Goal: Transaction & Acquisition: Book appointment/travel/reservation

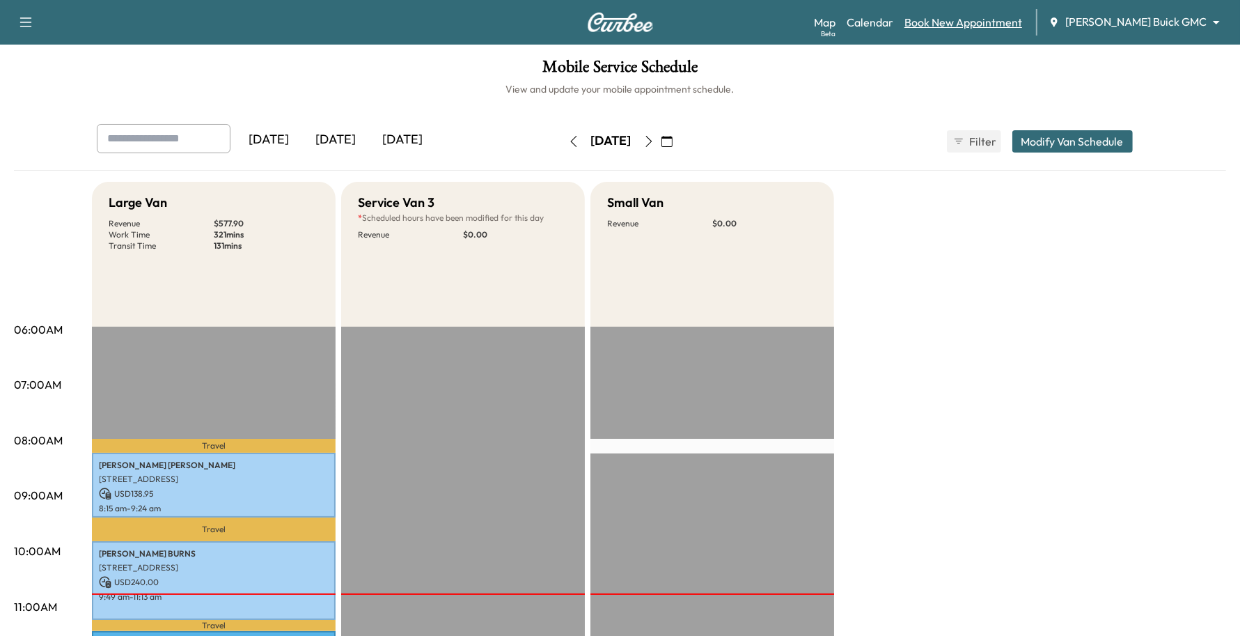
click at [983, 24] on link "Book New Appointment" at bounding box center [963, 22] width 118 height 17
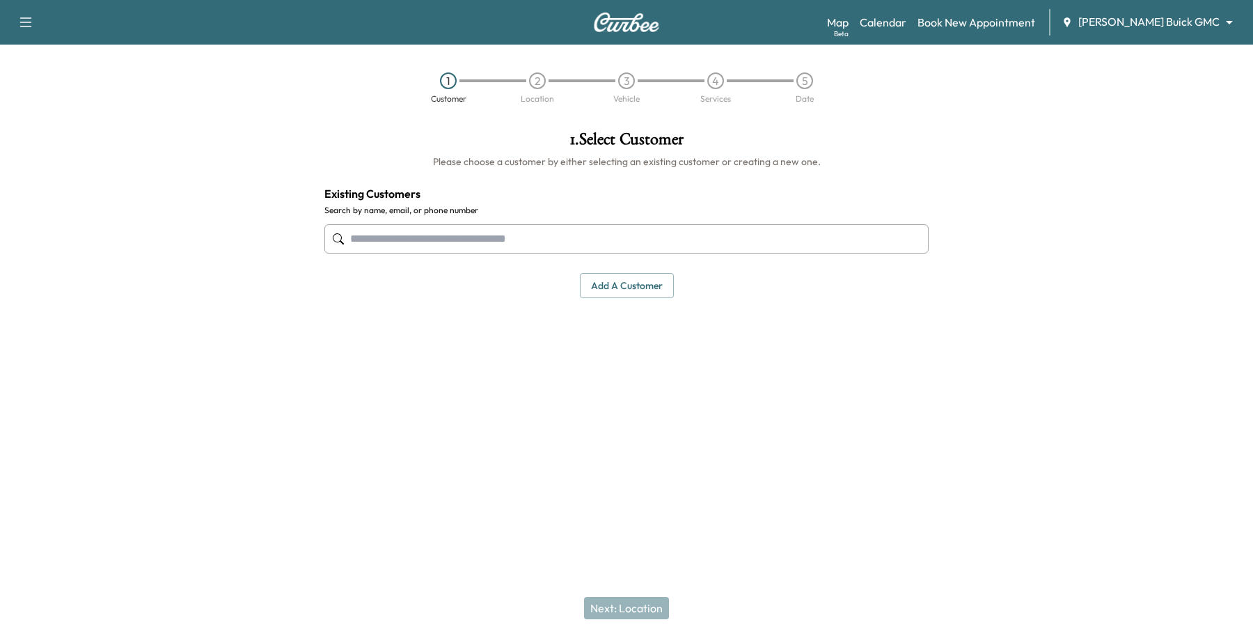
click at [491, 249] on input "text" at bounding box center [626, 238] width 604 height 29
click at [390, 233] on input "text" at bounding box center [626, 238] width 604 height 29
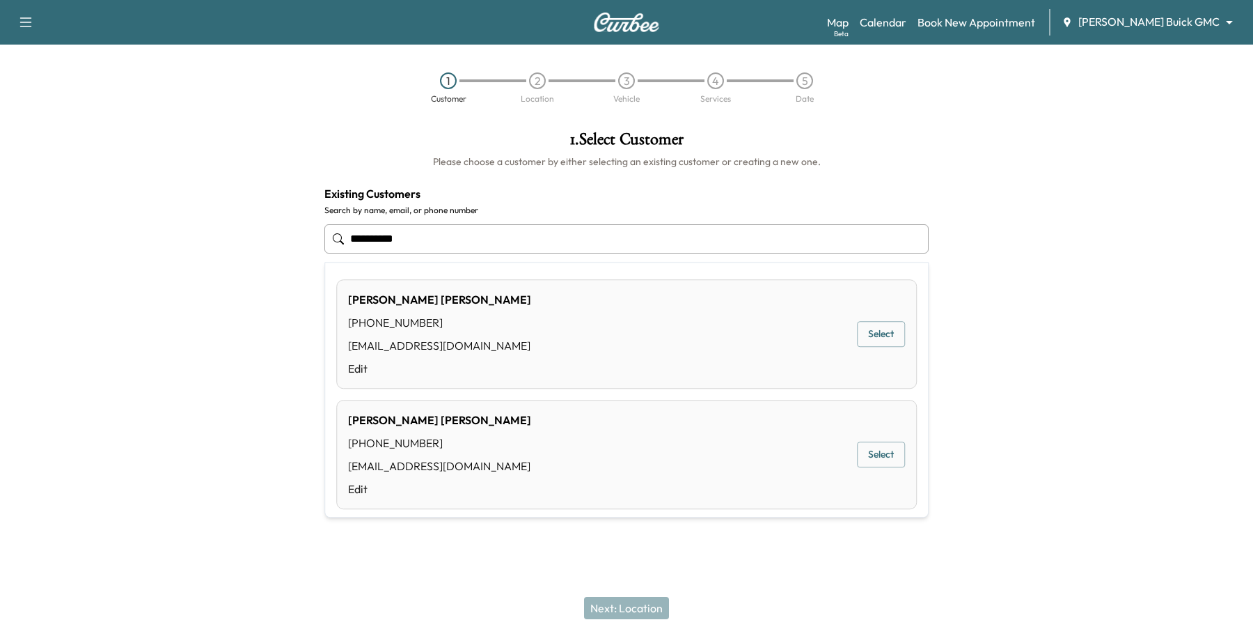
click at [857, 329] on button "Select" at bounding box center [881, 335] width 48 height 26
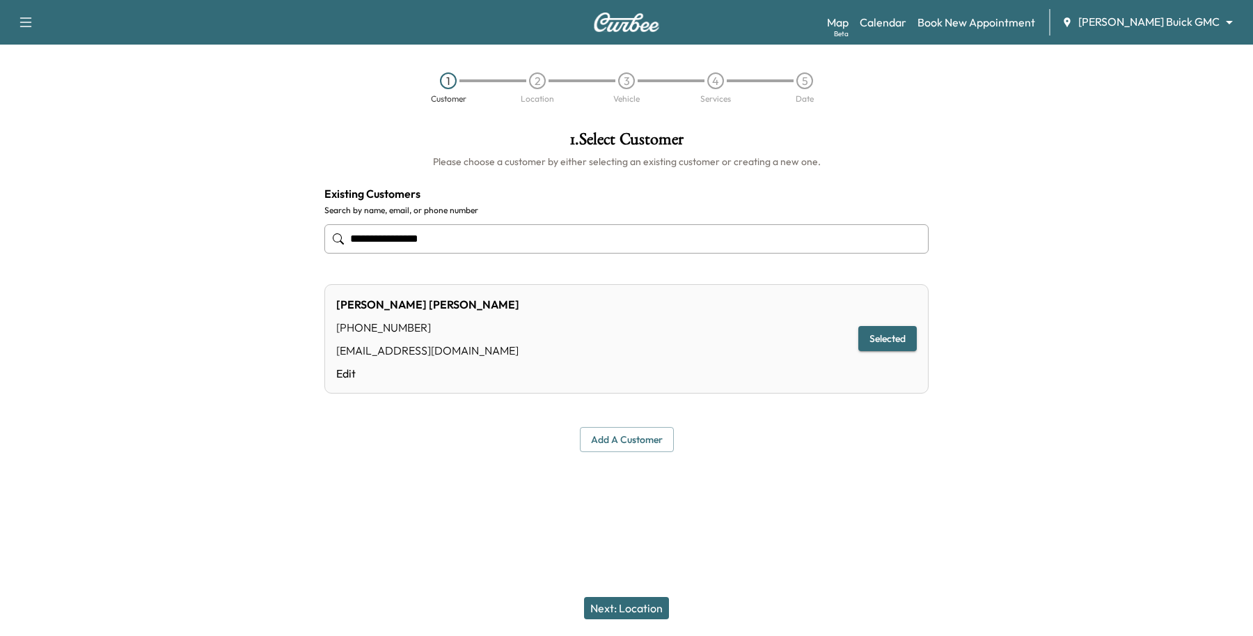
type input "**********"
click at [653, 609] on button "Next: Location" at bounding box center [626, 608] width 85 height 22
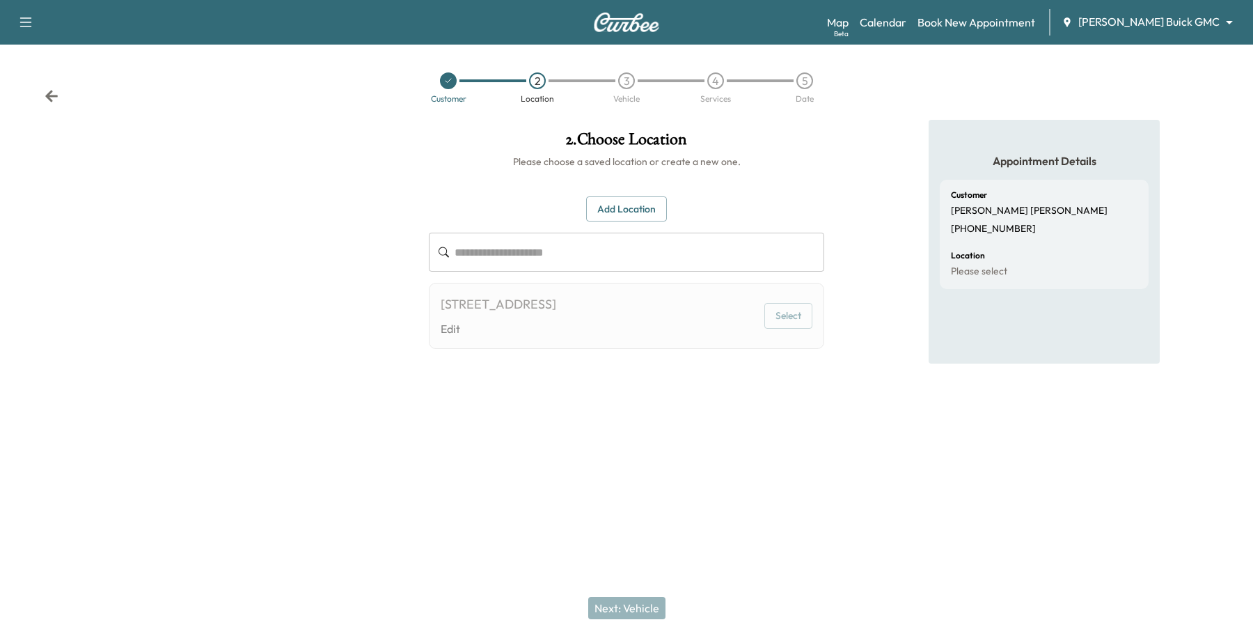
click at [634, 197] on button "Add Location" at bounding box center [626, 209] width 81 height 26
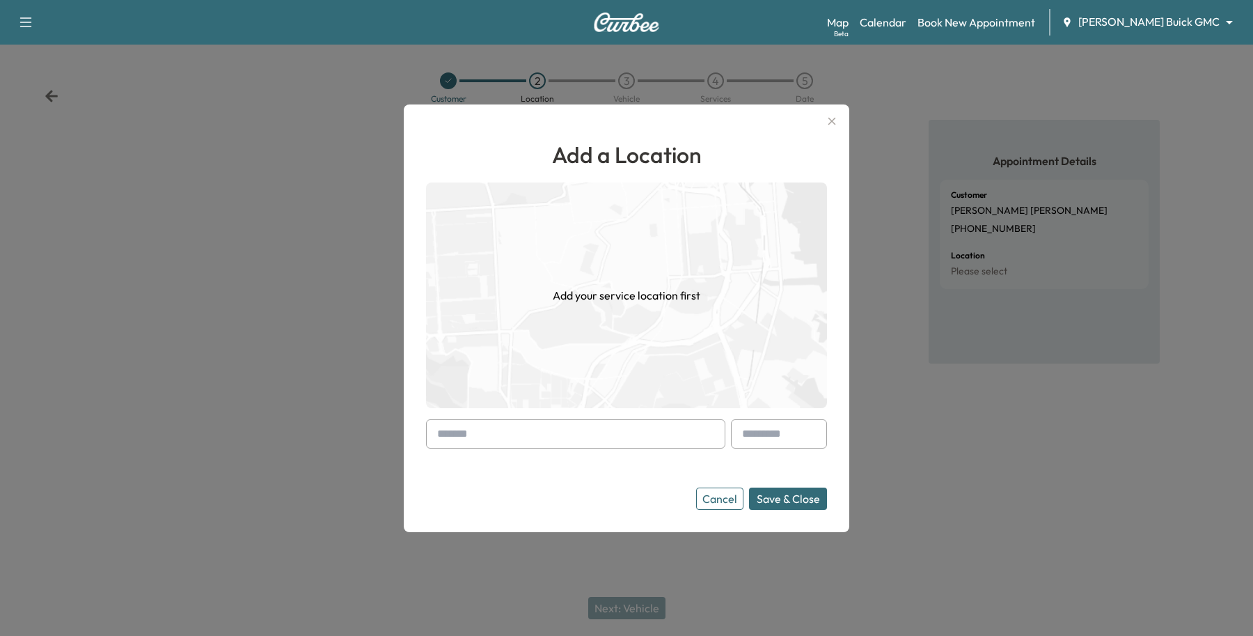
click at [528, 429] on input "text" at bounding box center [575, 433] width 299 height 29
type input "*"
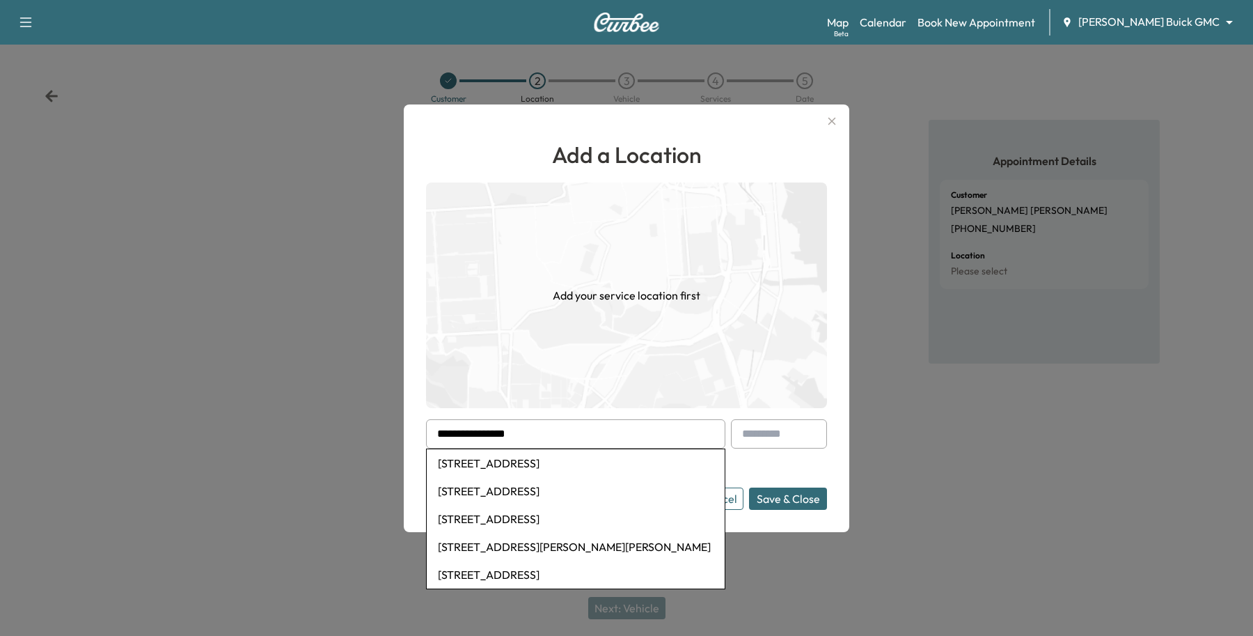
click at [590, 460] on li "[STREET_ADDRESS]" at bounding box center [576, 463] width 298 height 28
type input "**********"
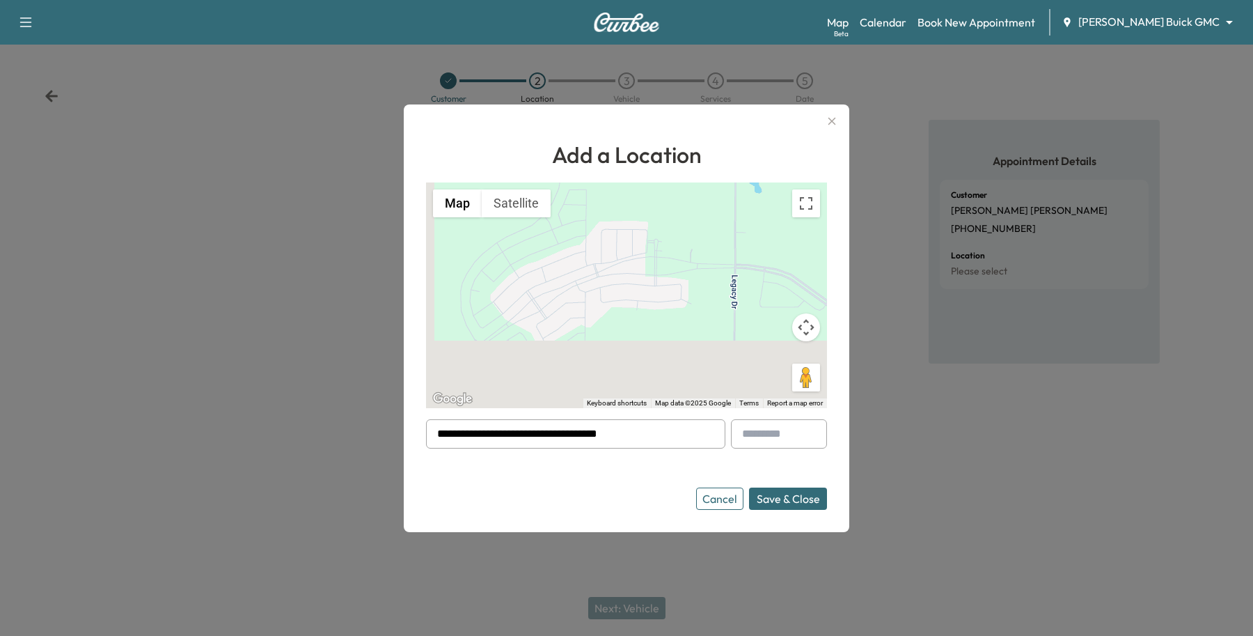
click at [802, 489] on button "Save & Close" at bounding box center [788, 498] width 78 height 22
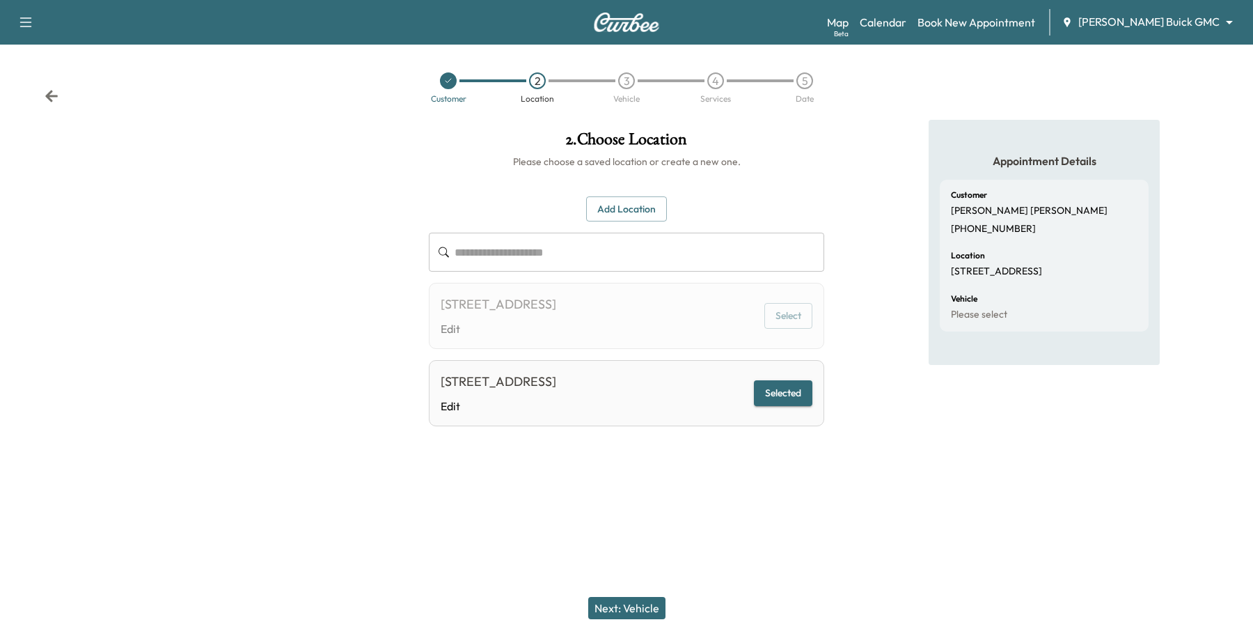
click at [634, 600] on button "Next: Vehicle" at bounding box center [626, 608] width 77 height 22
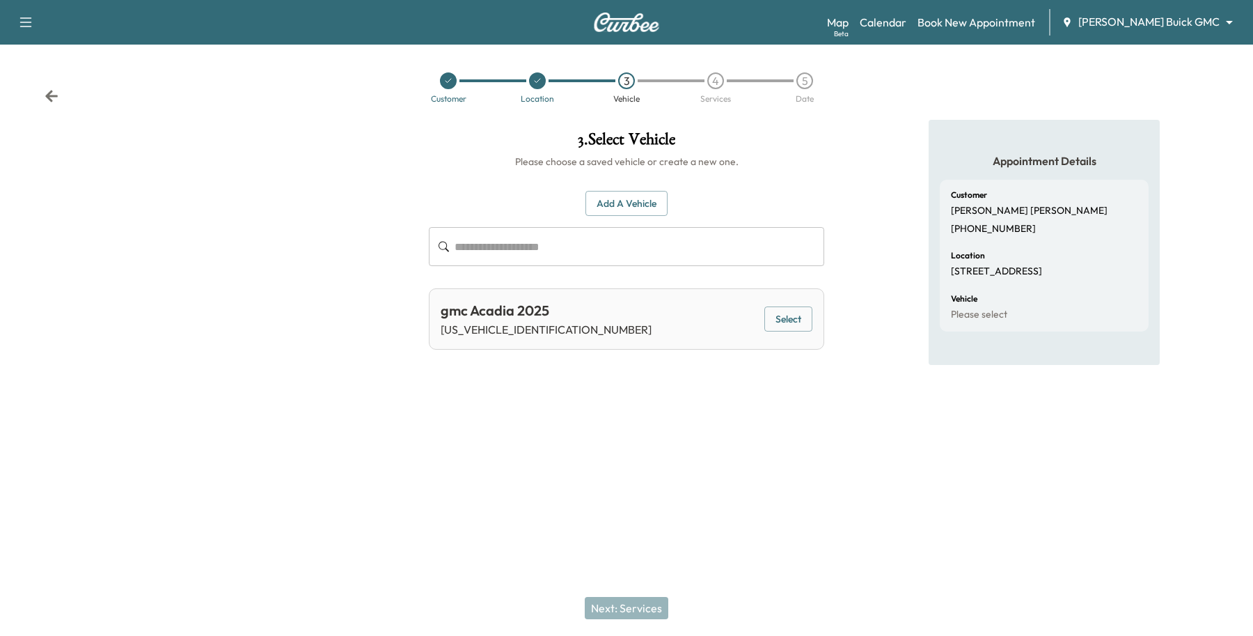
click at [791, 310] on button "Select" at bounding box center [788, 319] width 48 height 26
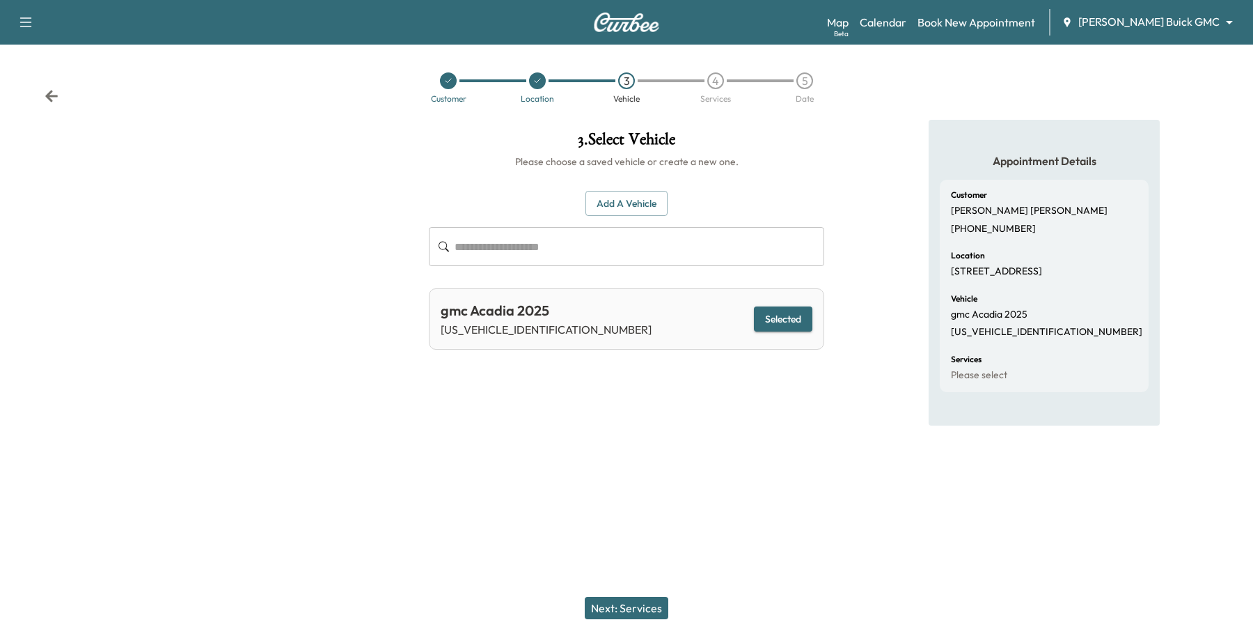
click at [634, 599] on button "Next: Services" at bounding box center [627, 608] width 84 height 22
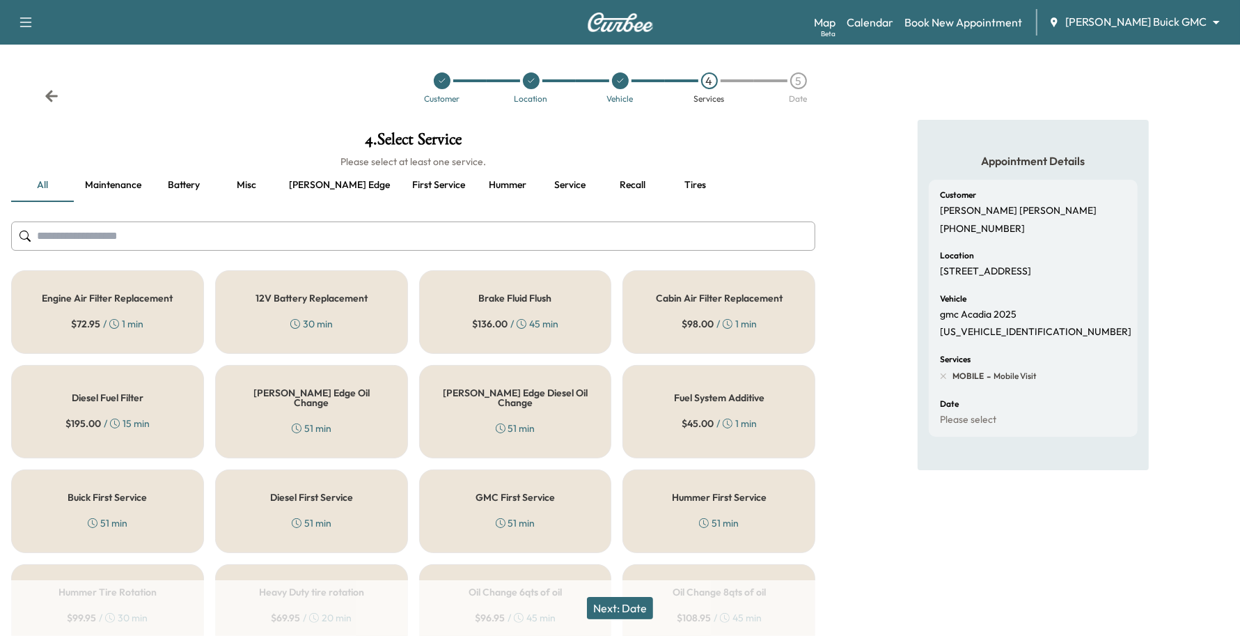
click at [294, 400] on div "[PERSON_NAME] Edge Oil Change 51 min" at bounding box center [311, 411] width 193 height 93
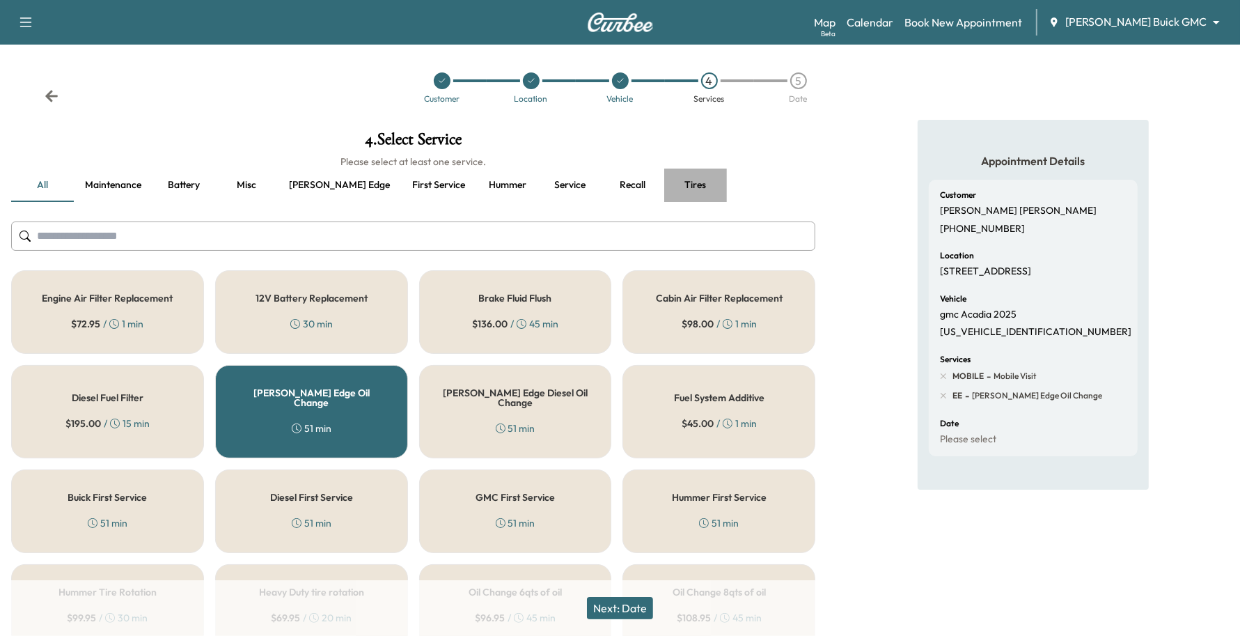
click at [664, 176] on button "Tires" at bounding box center [695, 184] width 63 height 33
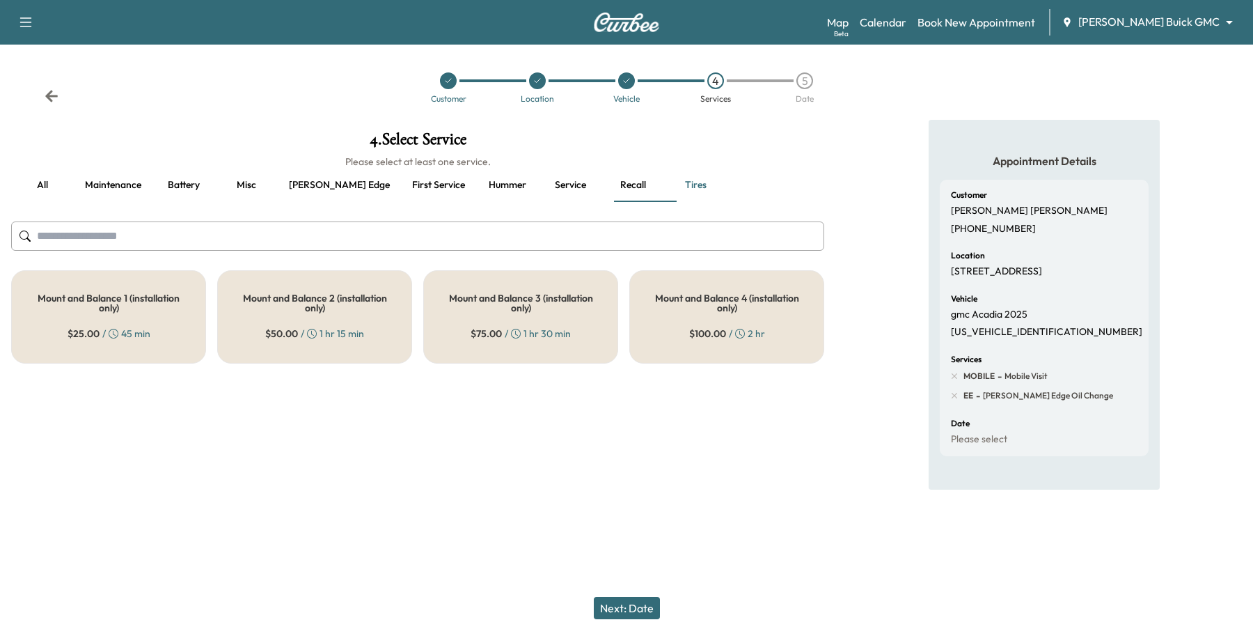
click at [127, 185] on button "Maintenance" at bounding box center [113, 184] width 79 height 33
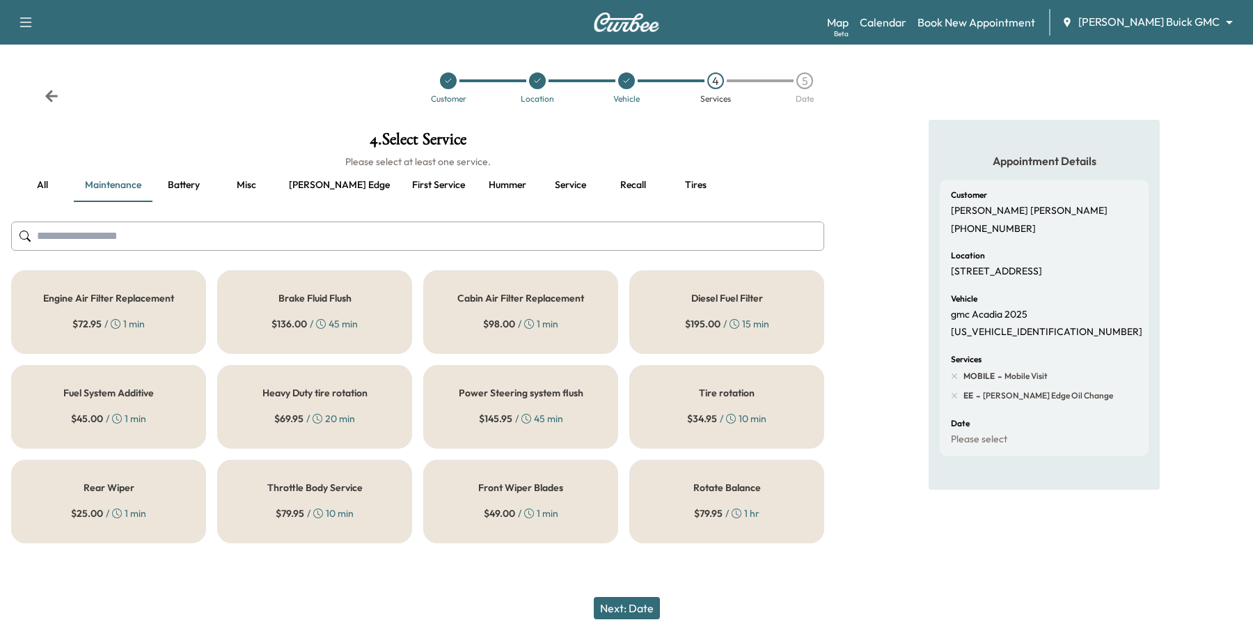
click at [716, 419] on span "$ 34.95" at bounding box center [702, 418] width 30 height 14
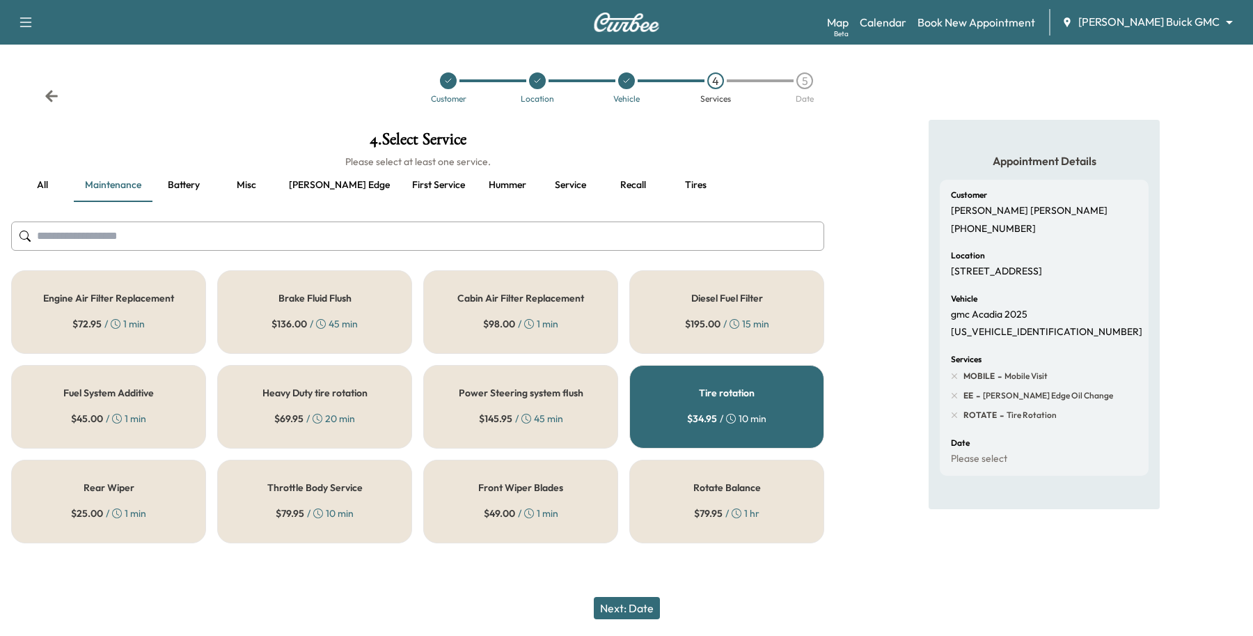
click at [636, 601] on button "Next: Date" at bounding box center [627, 608] width 66 height 22
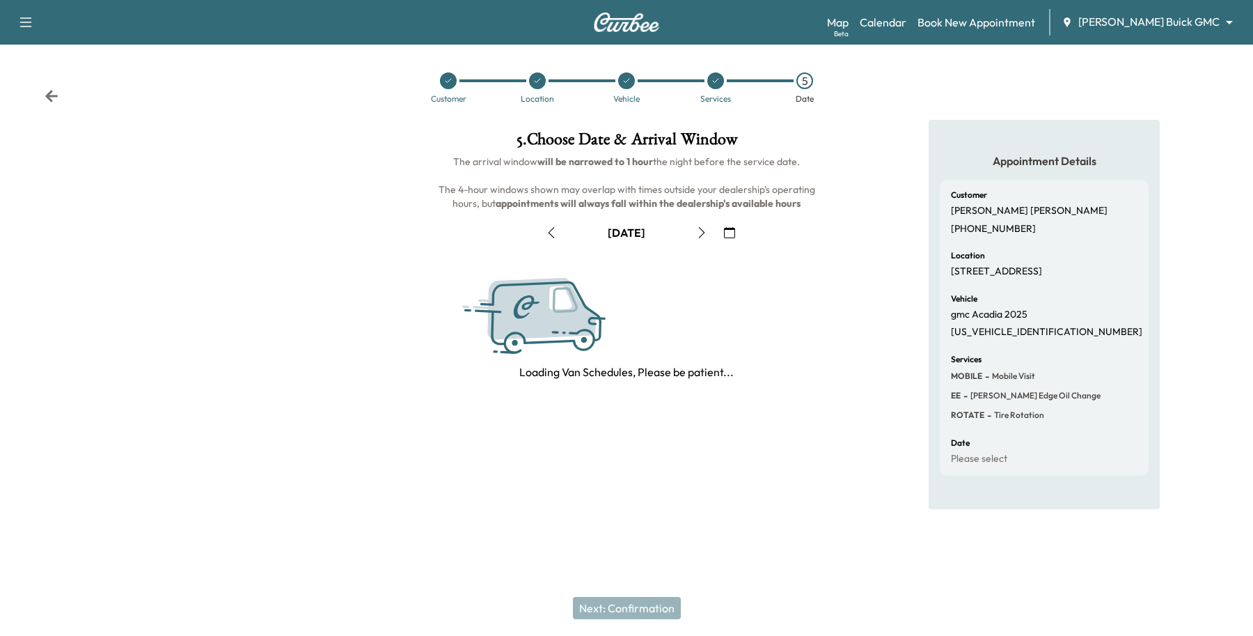
click at [725, 233] on icon "button" at bounding box center [729, 232] width 11 height 11
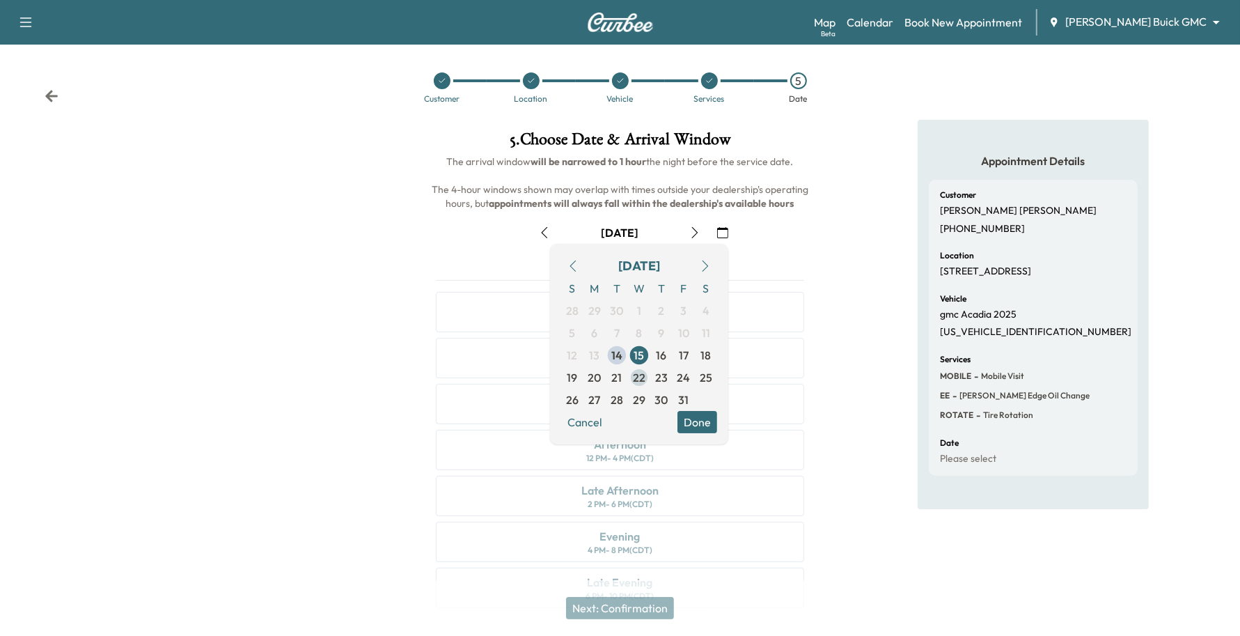
click at [638, 381] on span "22" at bounding box center [639, 377] width 13 height 17
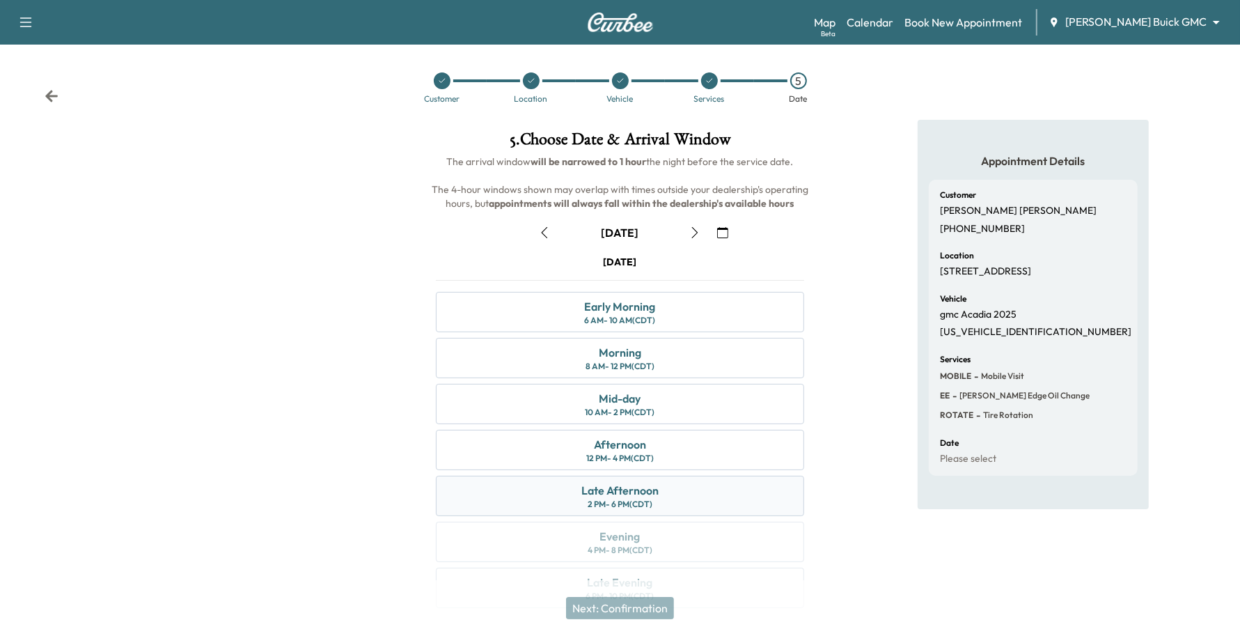
click at [623, 481] on div "Late Afternoon 2 PM - 6 PM (CDT)" at bounding box center [620, 495] width 369 height 40
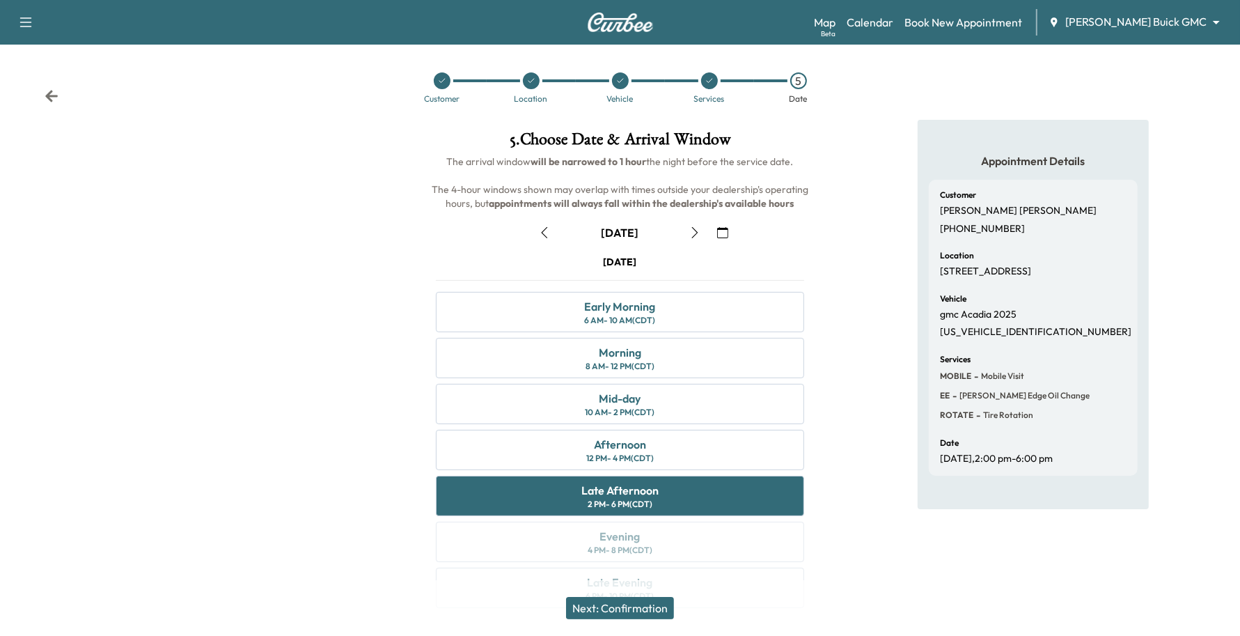
click at [636, 603] on button "Next: Confirmation" at bounding box center [620, 608] width 108 height 22
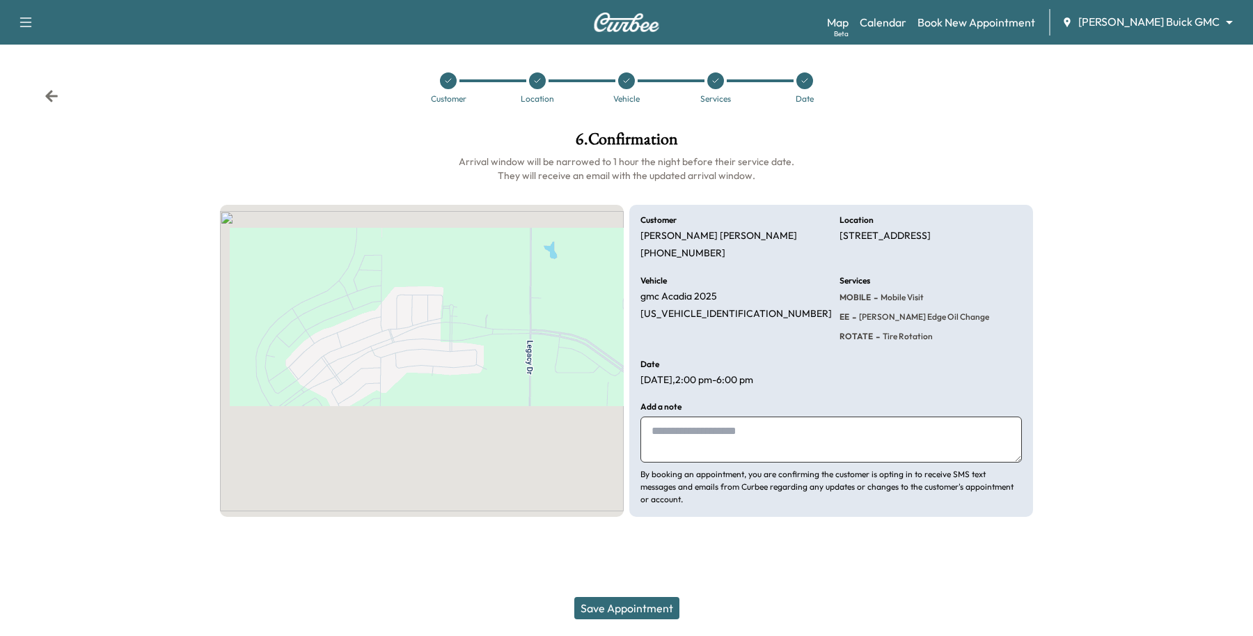
click at [613, 614] on button "Save Appointment" at bounding box center [626, 608] width 105 height 22
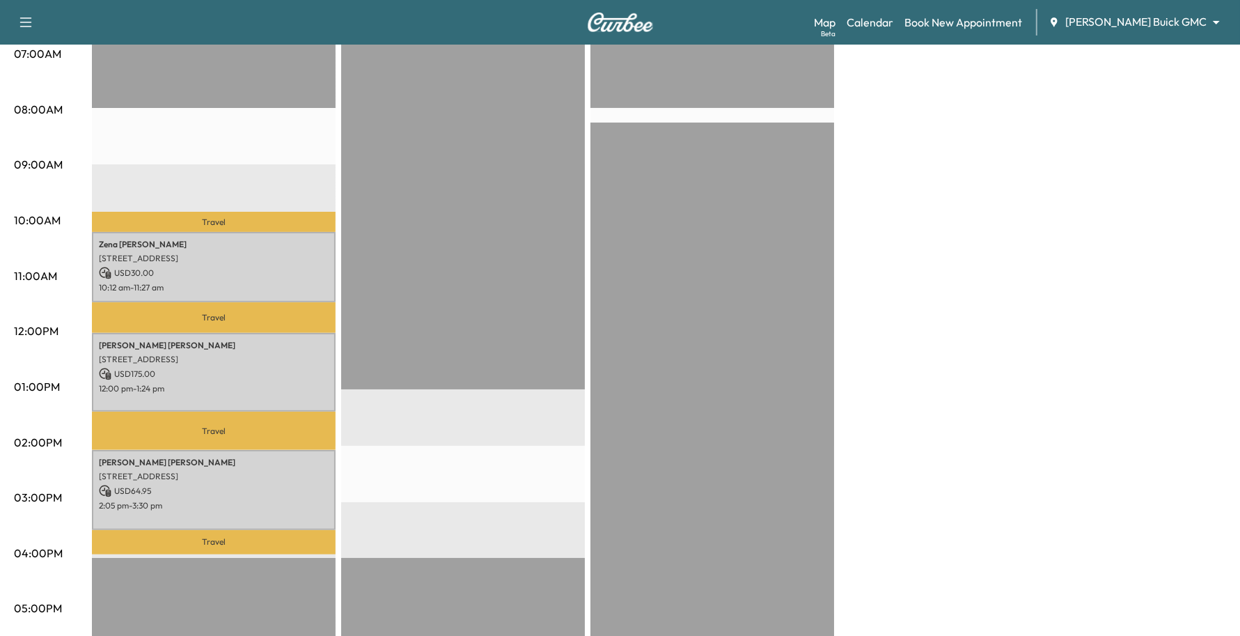
scroll to position [435, 0]
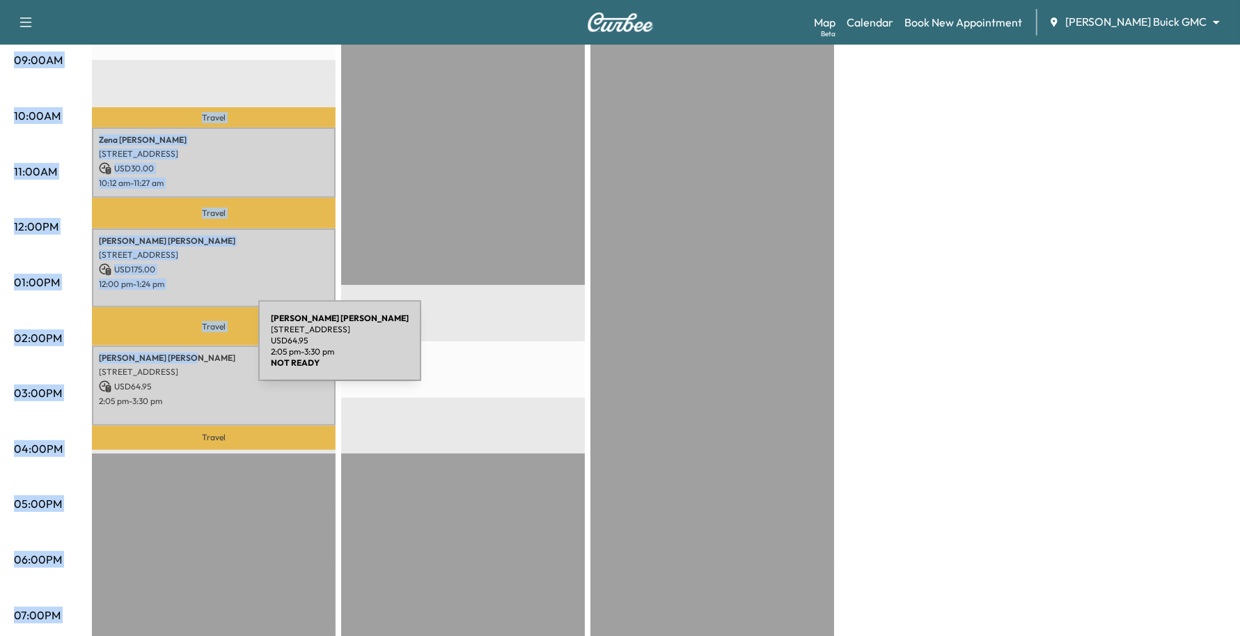
drag, startPoint x: 175, startPoint y: 349, endPoint x: 80, endPoint y: 350, distance: 94.7
click at [80, 350] on div "06:00AM 07:00AM 08:00AM 09:00AM 10:00AM 11:00AM 12:00PM 01:00PM 02:00PM 03:00PM…" at bounding box center [620, 269] width 1212 height 1044
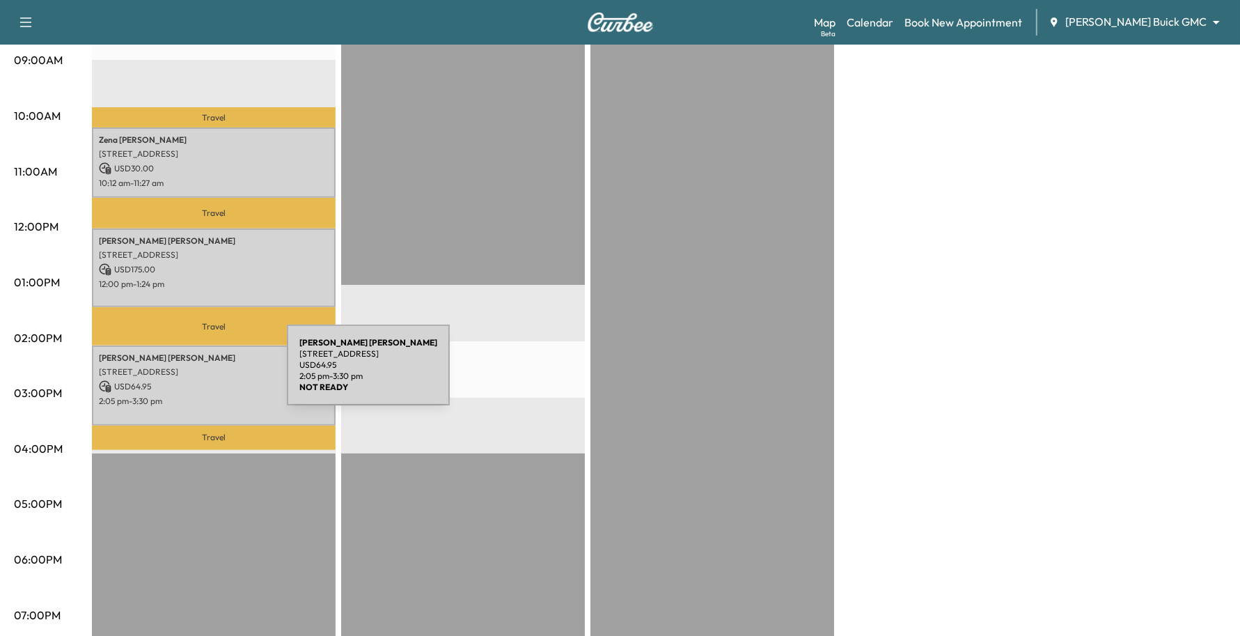
click at [182, 380] on p "USD 64.95" at bounding box center [214, 386] width 230 height 13
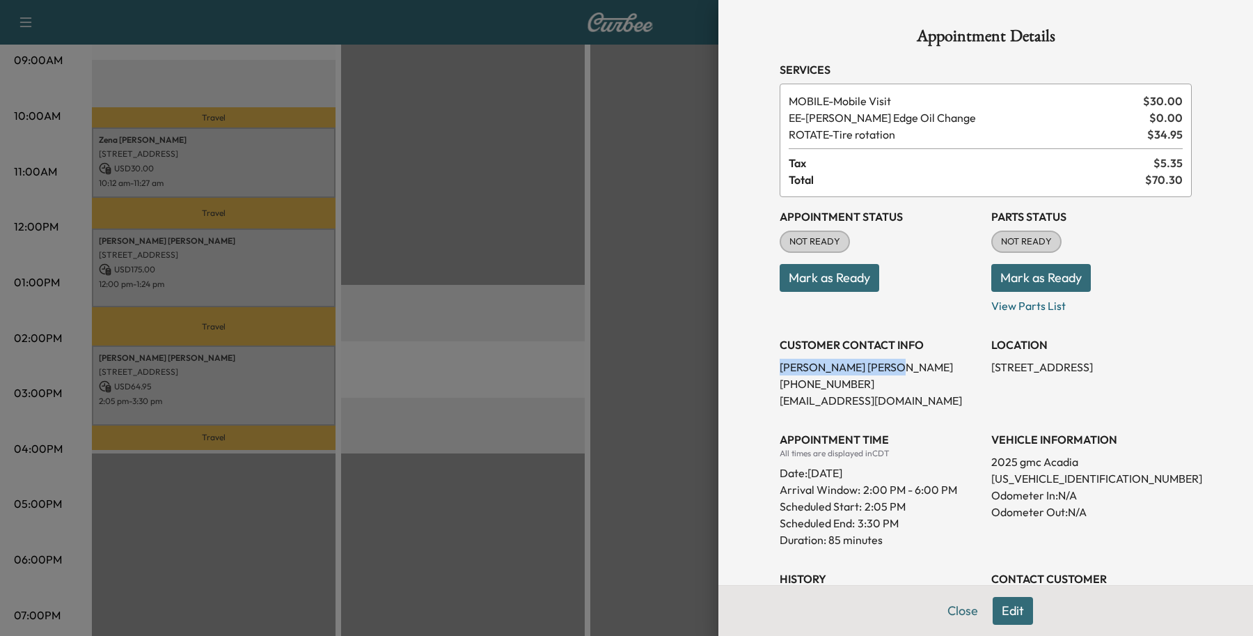
drag, startPoint x: 853, startPoint y: 363, endPoint x: 731, endPoint y: 367, distance: 122.6
click at [731, 367] on div "Appointment Details Services MOBILE - Mobile Visit $ 30.00 EE - [PERSON_NAME] E…" at bounding box center [985, 318] width 535 height 636
copy p "[PERSON_NAME]"
drag, startPoint x: 844, startPoint y: 384, endPoint x: 756, endPoint y: 388, distance: 87.8
click at [763, 388] on div "Appointment Details Services MOBILE - Mobile Visit $ 30.00 EE - [PERSON_NAME] E…" at bounding box center [985, 386] width 445 height 773
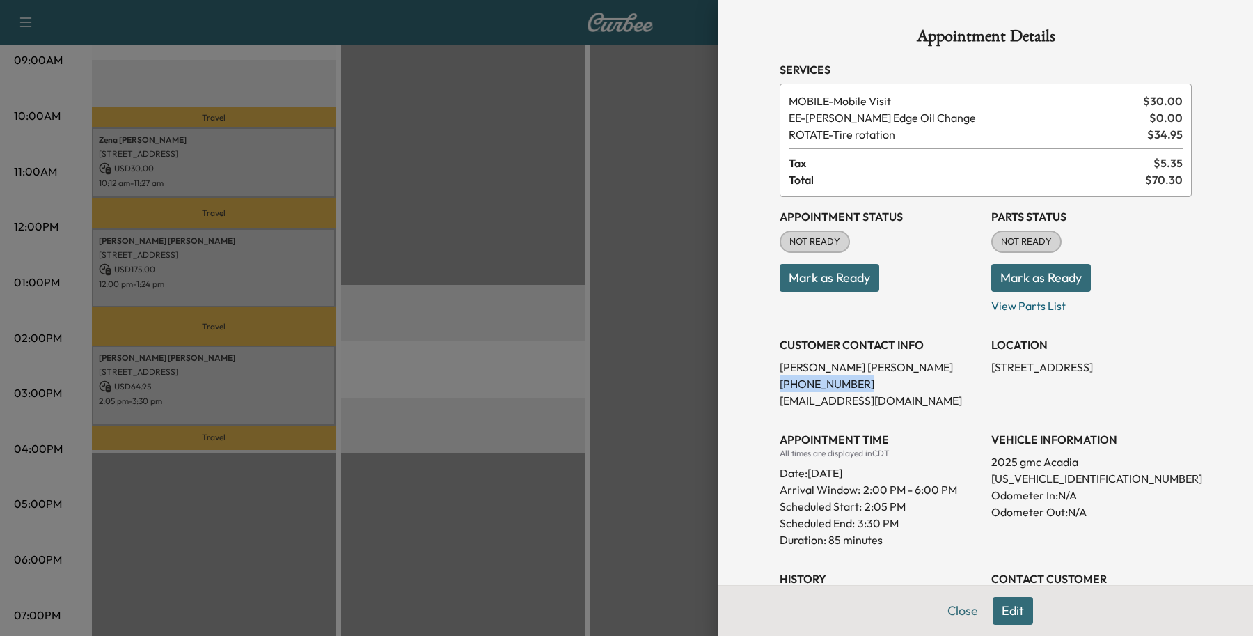
copy p "[PHONE_NUMBER]"
click at [954, 615] on button "Close" at bounding box center [962, 611] width 49 height 28
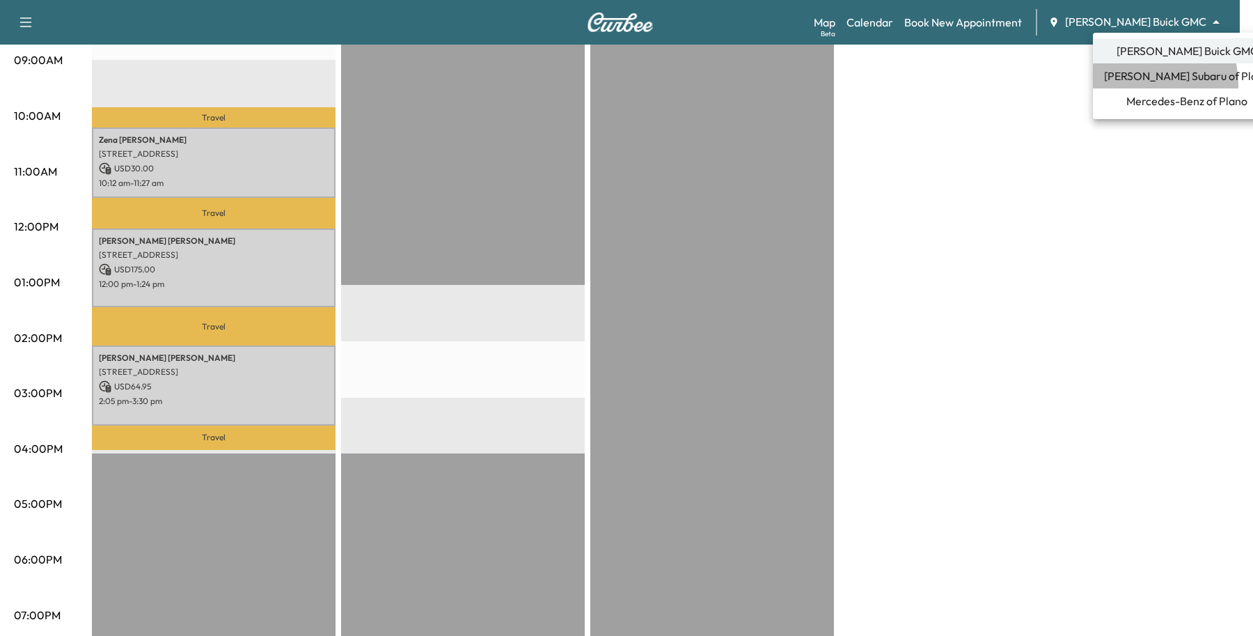
click at [1125, 85] on li "[PERSON_NAME] Subaru of Plano" at bounding box center [1187, 75] width 188 height 25
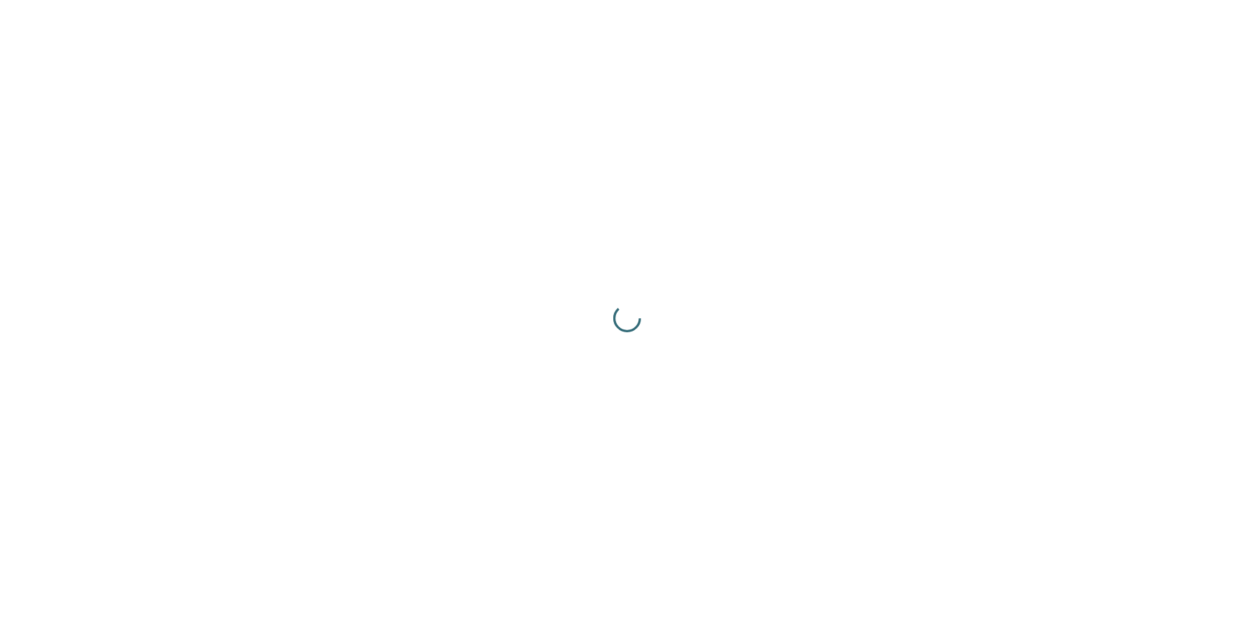
scroll to position [0, 0]
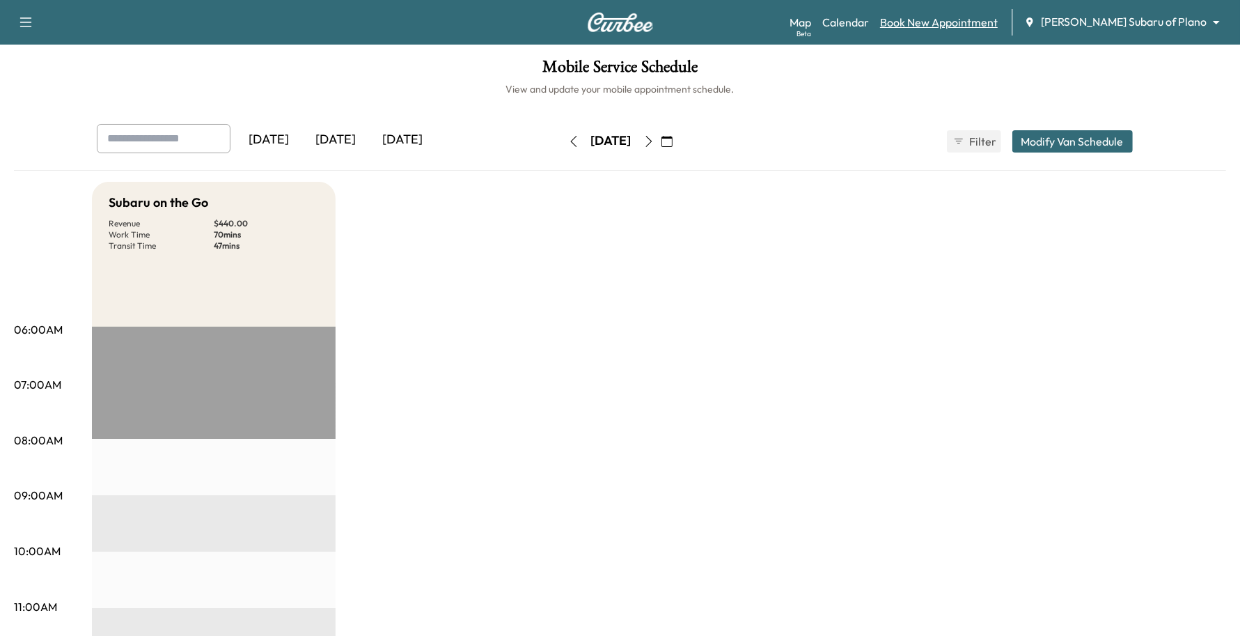
click at [968, 22] on link "Book New Appointment" at bounding box center [939, 22] width 118 height 17
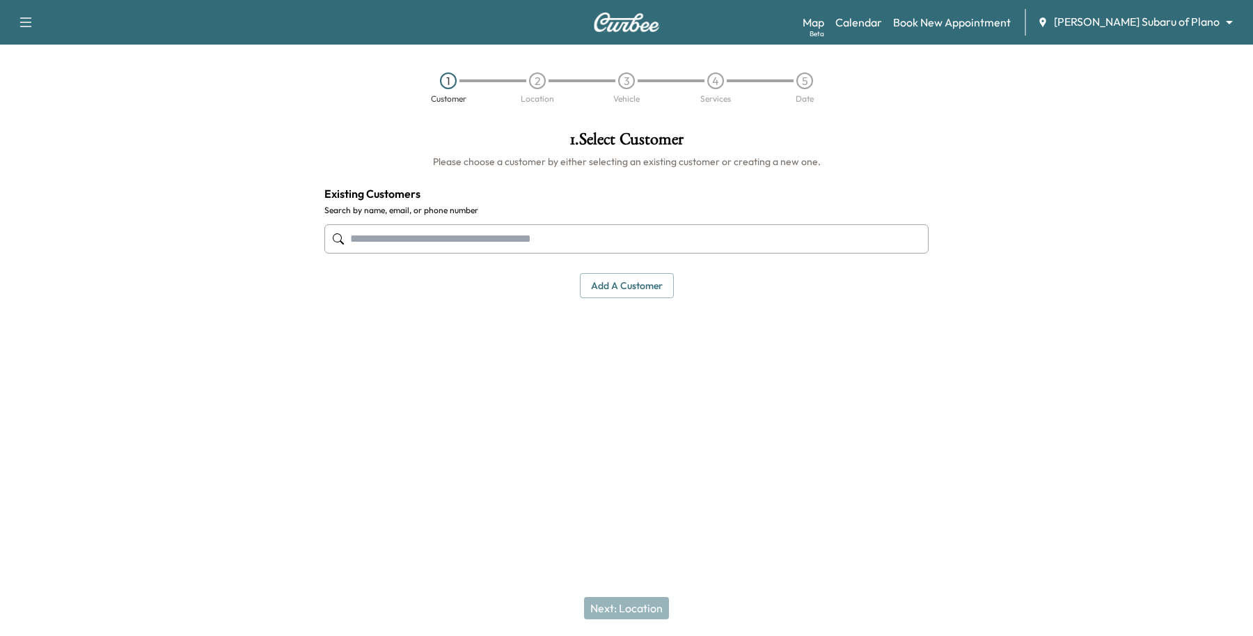
click at [384, 237] on input "text" at bounding box center [626, 238] width 604 height 29
drag, startPoint x: 429, startPoint y: 233, endPoint x: 342, endPoint y: 235, distance: 87.7
click at [342, 235] on div "**********" at bounding box center [626, 239] width 604 height 46
type input "**********"
